Goal: Task Accomplishment & Management: Complete application form

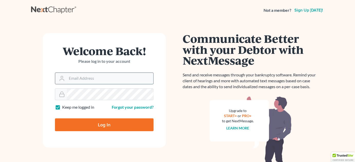
click at [101, 81] on input "Email Address" at bounding box center [110, 78] width 86 height 11
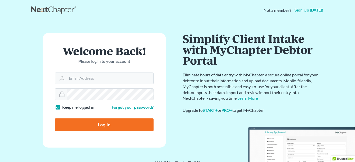
type input "[EMAIL_ADDRESS][DOMAIN_NAME]"
type input "Thinking..."
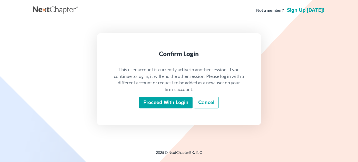
click at [165, 105] on input "Proceed with login" at bounding box center [165, 103] width 53 height 12
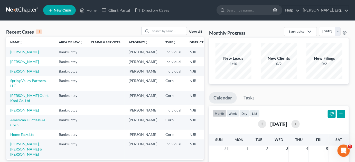
drag, startPoint x: 0, startPoint y: 0, endPoint x: 165, endPoint y: 105, distance: 195.3
click at [185, 91] on td "NJB" at bounding box center [197, 83] width 25 height 15
click at [17, 54] on link "Czekalski, Josephine" at bounding box center [24, 52] width 28 height 4
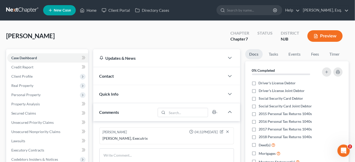
scroll to position [110, 0]
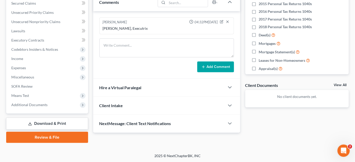
click at [51, 138] on link "Review & File" at bounding box center [47, 137] width 82 height 11
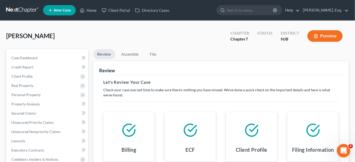
click at [343, 149] on icon "Open Intercom Messenger" at bounding box center [343, 150] width 4 height 4
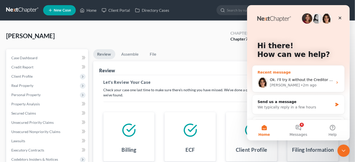
click at [303, 85] on div "Emma • 2m ago" at bounding box center [300, 84] width 63 height 5
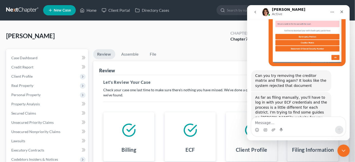
scroll to position [347, 0]
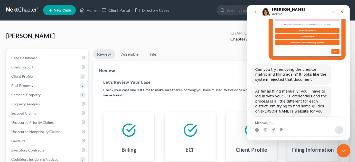
click at [341, 151] on icon "Close Intercom Messenger" at bounding box center [342, 150] width 6 height 6
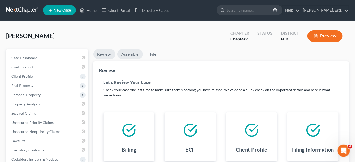
click at [132, 52] on link "Assemble" at bounding box center [129, 54] width 25 height 10
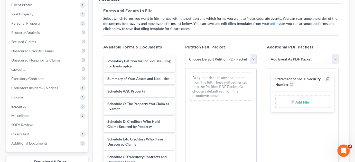
scroll to position [74, 0]
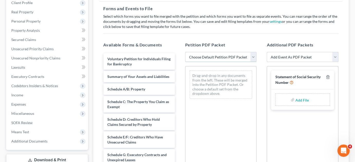
click at [253, 56] on select "Choose Default Petition PDF Packet Complete Bankruptcy Petition (all forms and …" at bounding box center [220, 57] width 71 height 10
click at [249, 60] on select "Choose Default Petition PDF Packet Complete Bankruptcy Petition (all forms and …" at bounding box center [220, 57] width 71 height 10
click at [253, 58] on select "Choose Default Petition PDF Packet Complete Bankruptcy Petition (all forms and …" at bounding box center [220, 57] width 71 height 10
select select "1"
click at [185, 52] on select "Choose Default Petition PDF Packet Complete Bankruptcy Petition (all forms and …" at bounding box center [220, 57] width 71 height 10
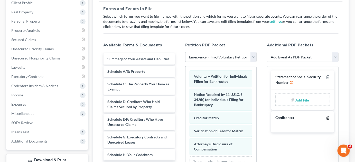
click at [327, 116] on icon "button" at bounding box center [327, 117] width 2 height 3
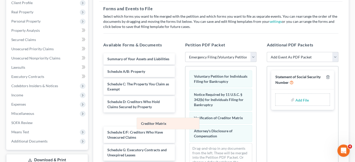
drag, startPoint x: 213, startPoint y: 115, endPoint x: 161, endPoint y: 122, distance: 52.4
click at [185, 122] on div "Creditor Matrix Voluntary Petition for Individuals Filing for Bankruptcy Notice…" at bounding box center [220, 120] width 71 height 109
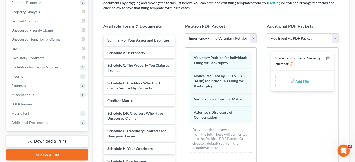
scroll to position [92, 0]
click at [267, 136] on div "Statement of Social Security Number Add File" at bounding box center [302, 118] width 71 height 141
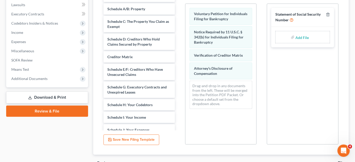
click at [267, 136] on div "Statement of Social Security Number Add File" at bounding box center [302, 74] width 71 height 141
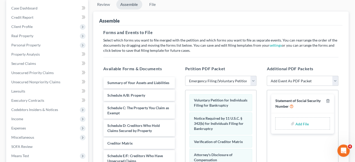
scroll to position [48, 0]
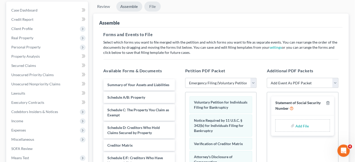
click at [153, 9] on link "File" at bounding box center [152, 7] width 16 height 10
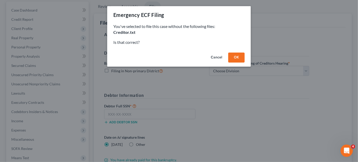
click at [235, 56] on button "OK" at bounding box center [236, 58] width 16 height 10
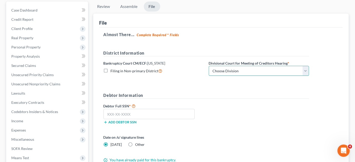
click at [239, 70] on select "Choose Division Camden Camden/Trenton Newark Trenton" at bounding box center [259, 71] width 100 height 10
select select "2"
click at [209, 66] on select "Choose Division Camden Camden/Trenton Newark Trenton" at bounding box center [259, 71] width 100 height 10
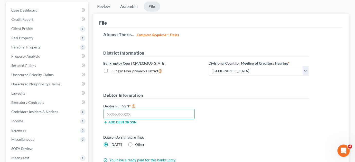
click at [174, 114] on input "text" at bounding box center [148, 114] width 91 height 10
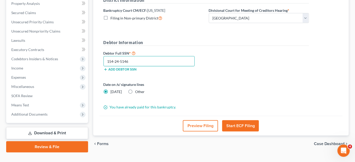
scroll to position [110, 0]
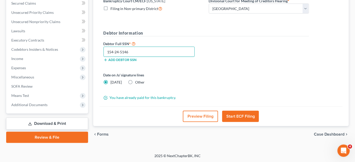
type input "154-24-5146"
click at [243, 116] on button "Start ECF Filing" at bounding box center [240, 116] width 37 height 11
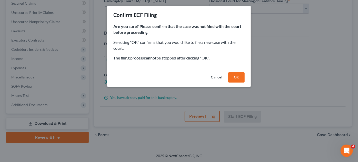
click at [239, 77] on button "OK" at bounding box center [236, 77] width 16 height 10
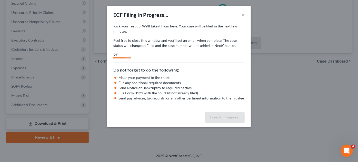
select select "2"
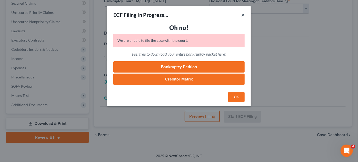
click at [244, 15] on button "×" at bounding box center [243, 15] width 4 height 6
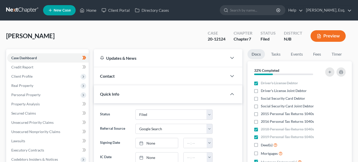
select select "2"
select select "4"
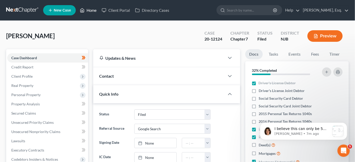
click at [92, 9] on link "Home" at bounding box center [88, 10] width 22 height 9
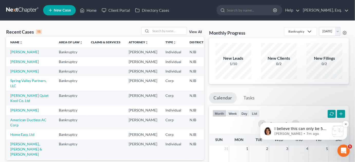
click at [282, 129] on p "I believe this can only be 5 characters maximum" at bounding box center [301, 128] width 55 height 5
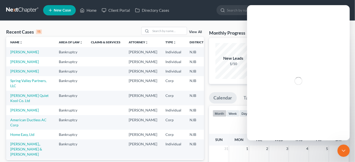
click at [273, 136] on div "Intercom messenger" at bounding box center [298, 80] width 103 height 119
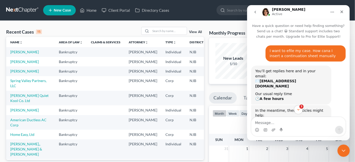
scroll to position [26, 0]
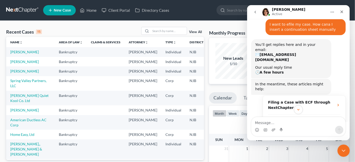
click at [260, 121] on textarea "Message…" at bounding box center [298, 121] width 94 height 9
type textarea "Ok. Let me try to adjust the suffix."
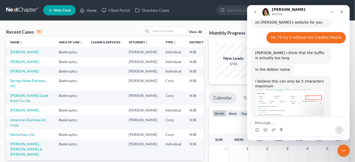
scroll to position [437, 0]
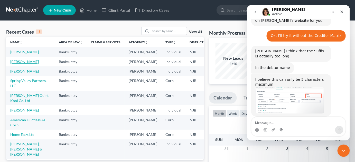
click at [18, 64] on link "Czekalski, Josephine" at bounding box center [24, 62] width 28 height 4
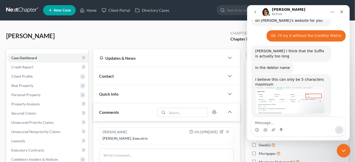
click at [343, 149] on icon "Close Intercom Messenger" at bounding box center [342, 150] width 6 height 6
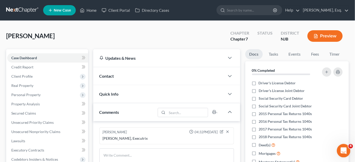
scroll to position [437, 0]
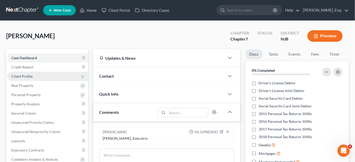
click at [55, 76] on span "Client Profile" at bounding box center [47, 76] width 81 height 9
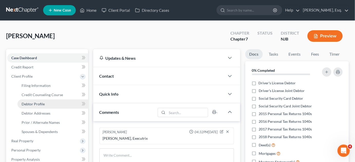
click at [43, 104] on span "Debtor Profile" at bounding box center [33, 104] width 23 height 4
select select "4"
select select "0"
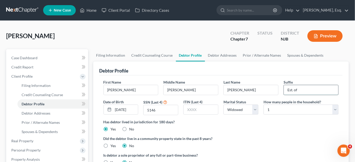
click at [319, 93] on input "Est. of" at bounding box center [311, 90] width 54 height 10
type input "Est."
click at [286, 131] on div "Has debtor lived in jurisdiction for 180 days? Yes No Debtor must reside in jur…" at bounding box center [220, 125] width 235 height 13
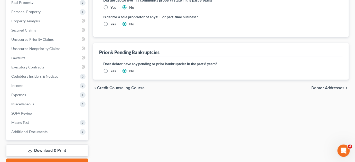
scroll to position [139, 0]
click at [326, 88] on span "Debtor Addresses" at bounding box center [327, 88] width 33 height 4
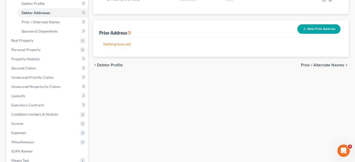
scroll to position [165, 0]
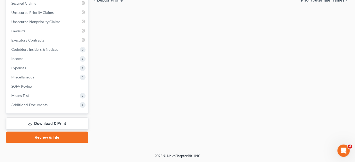
click at [52, 136] on link "Review & File" at bounding box center [47, 137] width 82 height 11
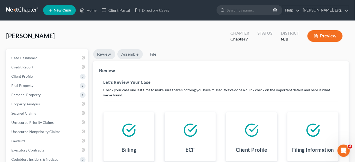
click at [132, 55] on link "Assemble" at bounding box center [129, 54] width 25 height 10
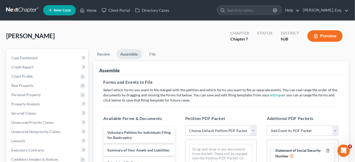
click at [252, 130] on select "Choose Default Petition PDF Packet Complete Bankruptcy Petition (all forms and …" at bounding box center [220, 131] width 71 height 10
select select "0"
click at [185, 126] on select "Choose Default Petition PDF Packet Complete Bankruptcy Petition (all forms and …" at bounding box center [220, 131] width 71 height 10
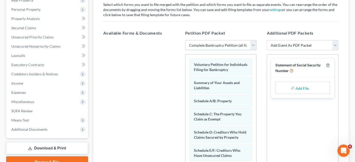
scroll to position [86, 0]
click at [300, 87] on input "file" at bounding box center [301, 87] width 12 height 9
type input "C:\fakepath\Continuation Statement.pdf"
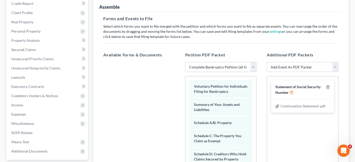
scroll to position [0, 0]
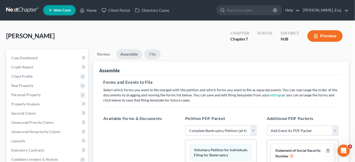
click at [155, 55] on link "File" at bounding box center [152, 54] width 16 height 10
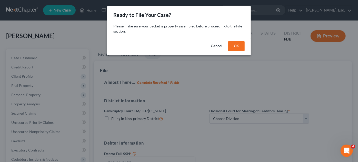
click at [235, 46] on button "OK" at bounding box center [236, 46] width 16 height 10
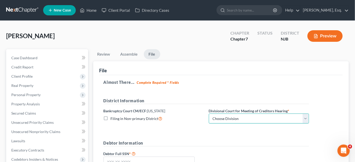
click at [305, 116] on select "Choose Division Camden Camden/Trenton Newark Trenton" at bounding box center [259, 119] width 100 height 10
select select "2"
click at [209, 114] on select "Choose Division Camden Camden/Trenton Newark Trenton" at bounding box center [259, 119] width 100 height 10
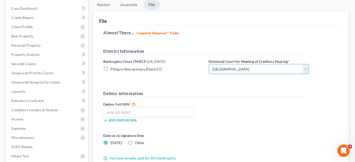
scroll to position [61, 0]
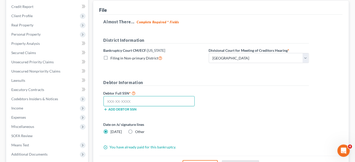
click at [155, 102] on input "text" at bounding box center [148, 101] width 91 height 10
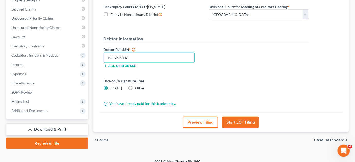
scroll to position [105, 0]
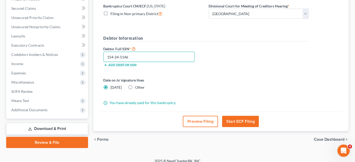
type input "154-24-5146"
click at [241, 120] on button "Start ECF Filing" at bounding box center [240, 121] width 37 height 11
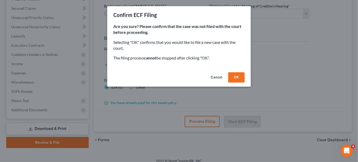
click at [237, 78] on button "OK" at bounding box center [236, 77] width 16 height 10
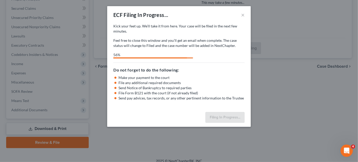
select select "2"
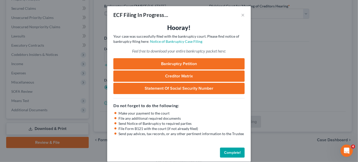
click at [235, 151] on button "Complete!" at bounding box center [232, 153] width 25 height 10
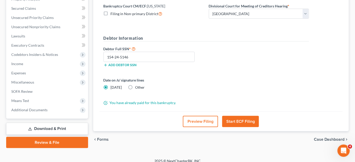
click at [235, 151] on div "Petition Navigation Case Dashboard Payments Invoices Payments Payments Credit R…" at bounding box center [177, 48] width 342 height 208
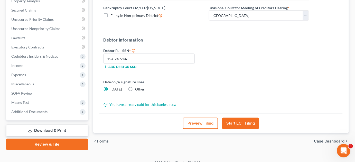
click at [342, 150] on icon "Open Intercom Messenger" at bounding box center [342, 150] width 8 height 8
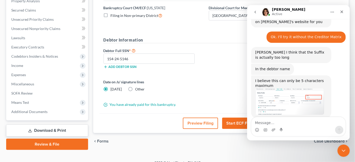
scroll to position [437, 0]
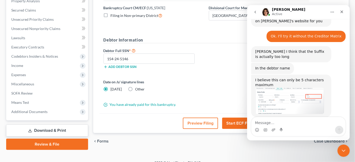
click at [286, 117] on textarea "Message…" at bounding box center [298, 121] width 94 height 9
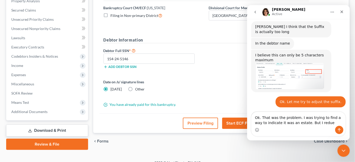
scroll to position [463, 0]
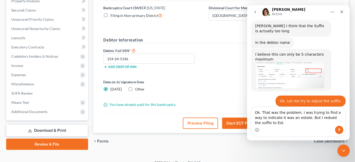
type textarea "Ok. That was the problem. I was trying to find a way to indicate it was an esta…"
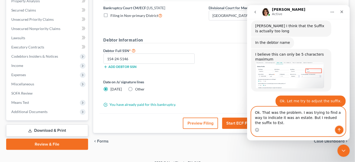
click at [338, 131] on icon "Send a message…" at bounding box center [339, 130] width 4 height 4
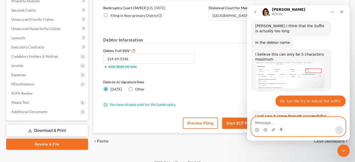
scroll to position [483, 0]
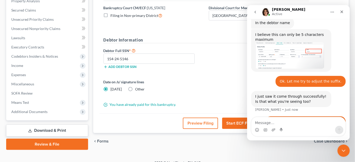
click at [310, 128] on div "Intercom messenger" at bounding box center [298, 130] width 94 height 8
click at [313, 125] on textarea "Message…" at bounding box center [298, 121] width 94 height 9
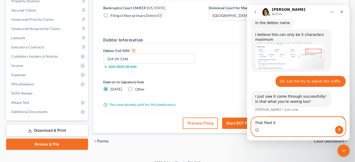
type textarea "That filed it."
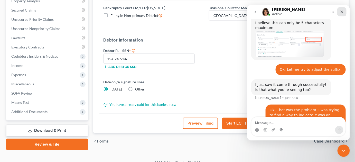
click at [342, 11] on icon "Close" at bounding box center [341, 11] width 3 height 3
